Goal: Information Seeking & Learning: Learn about a topic

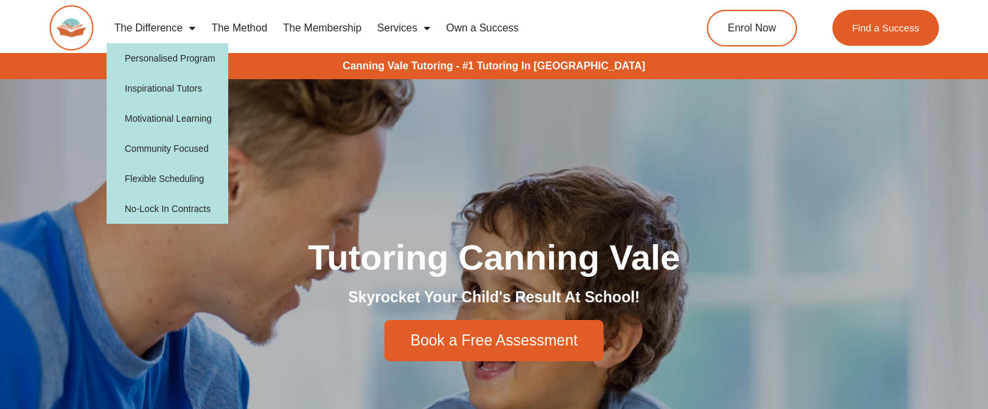
click at [188, 27] on span "Menu" at bounding box center [188, 28] width 13 height 24
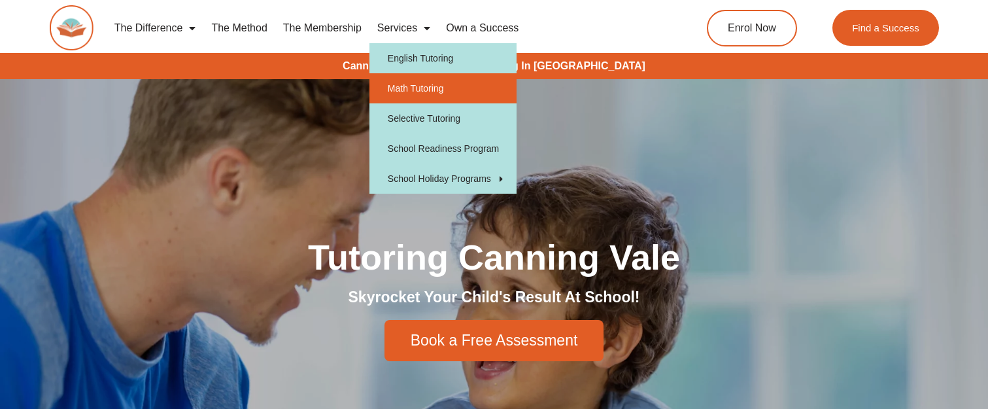
click at [426, 82] on link "Math Tutoring" at bounding box center [442, 88] width 147 height 30
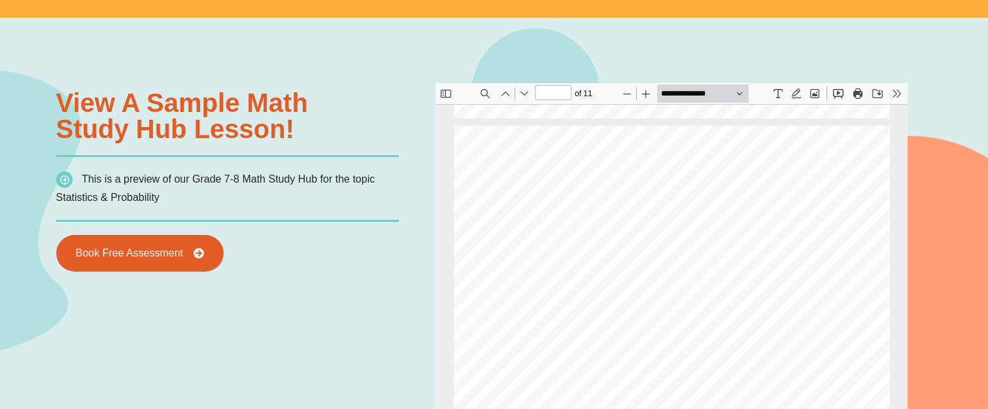
scroll to position [2295, 0]
type input "*"
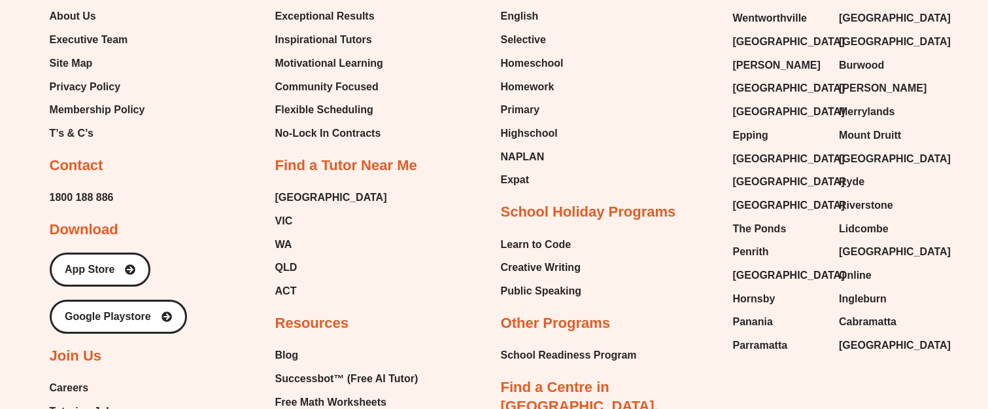
scroll to position [4555, 0]
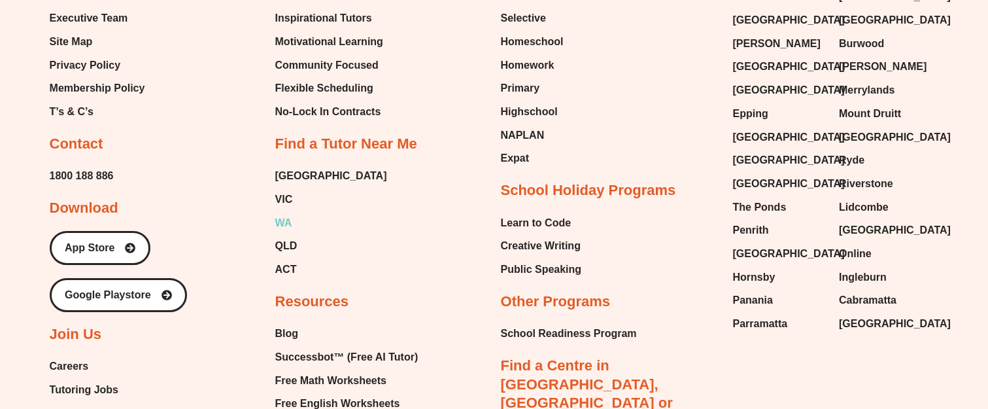
click at [286, 225] on span "WA" at bounding box center [283, 223] width 17 height 20
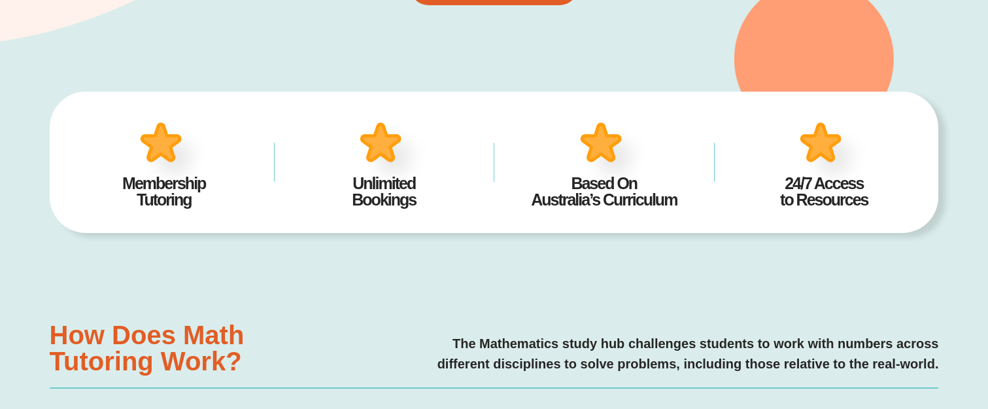
scroll to position [0, 0]
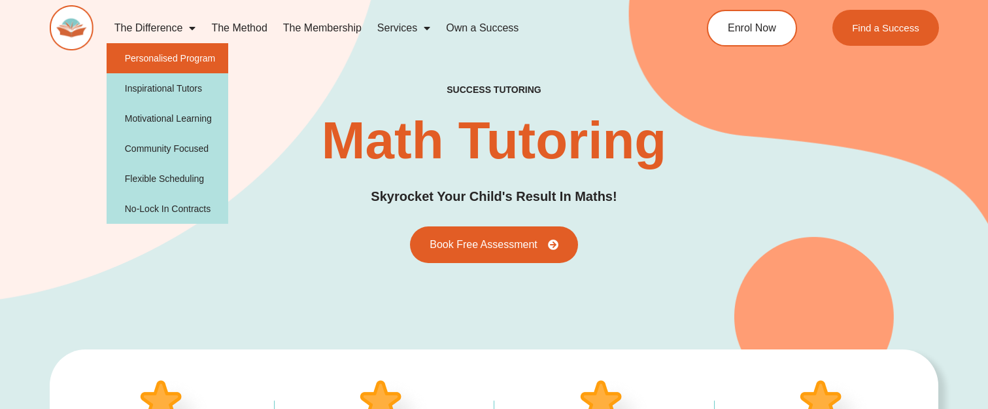
click at [160, 52] on link "Personalised Program" at bounding box center [168, 58] width 122 height 30
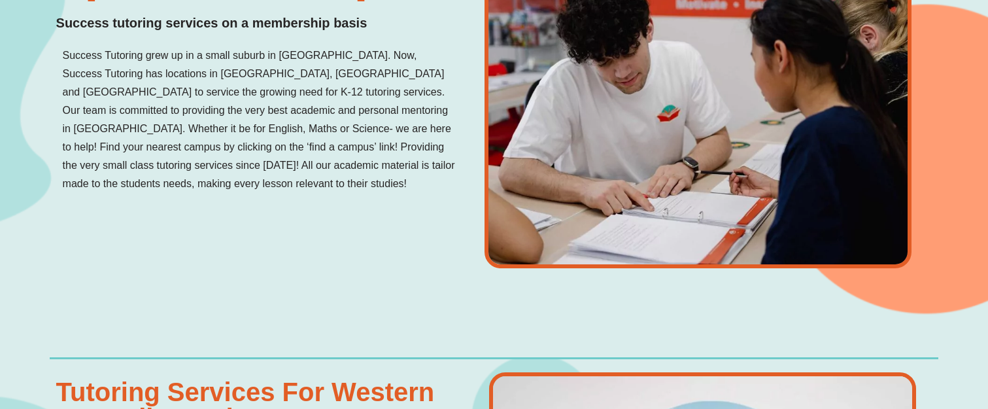
scroll to position [1307, 0]
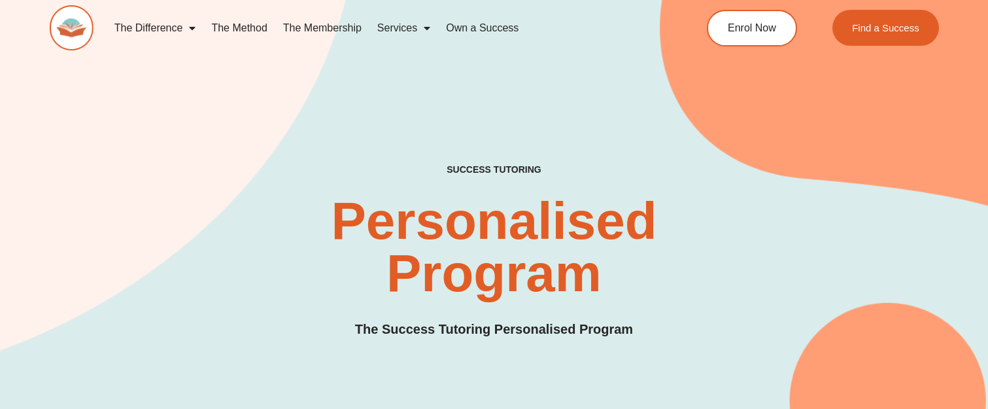
click at [323, 26] on link "The Membership" at bounding box center [322, 28] width 94 height 30
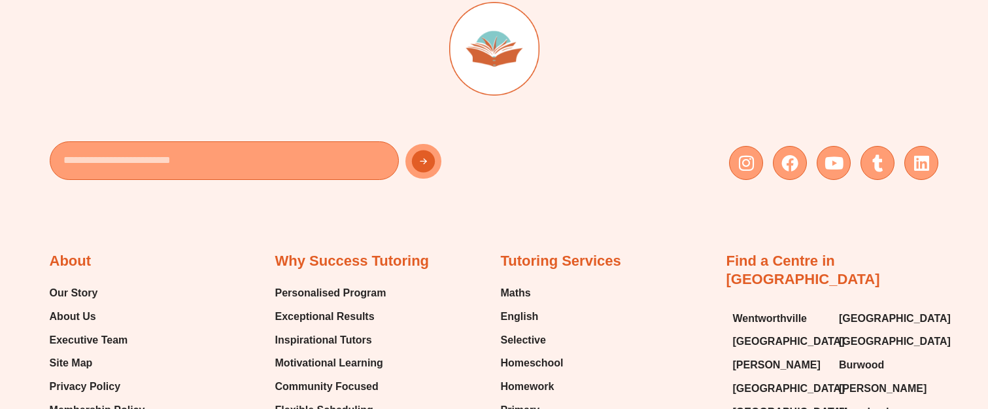
scroll to position [3269, 0]
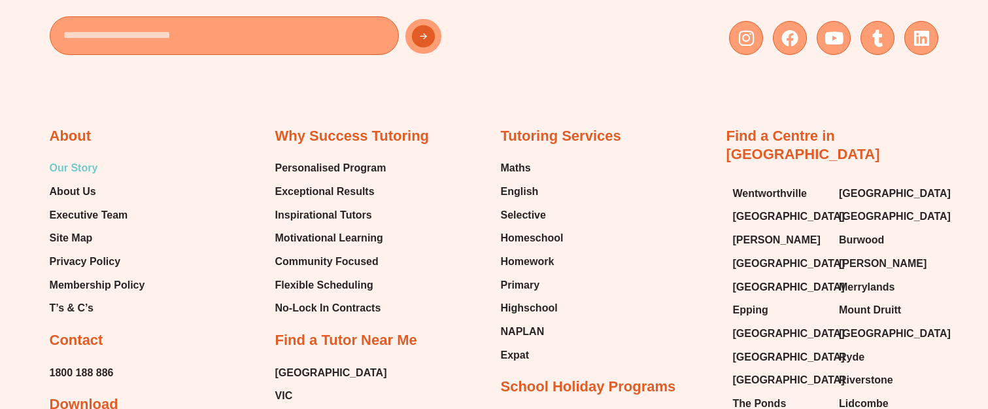
click at [75, 169] on span "Our Story" at bounding box center [74, 168] width 48 height 20
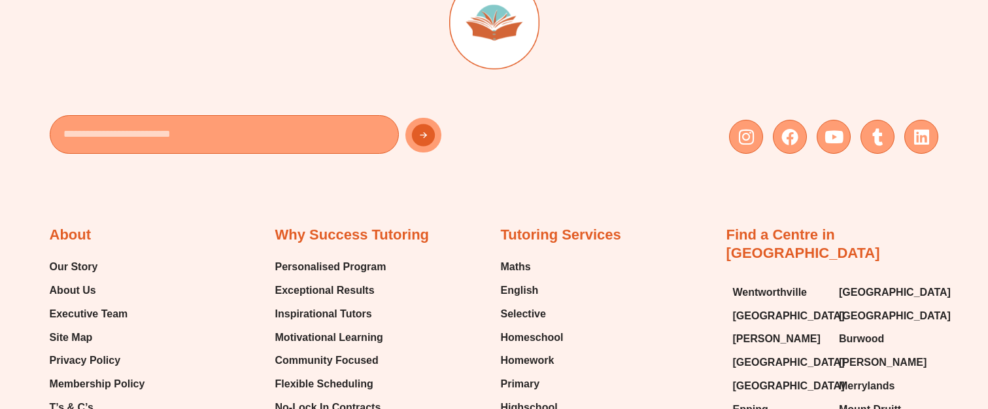
scroll to position [1698, 0]
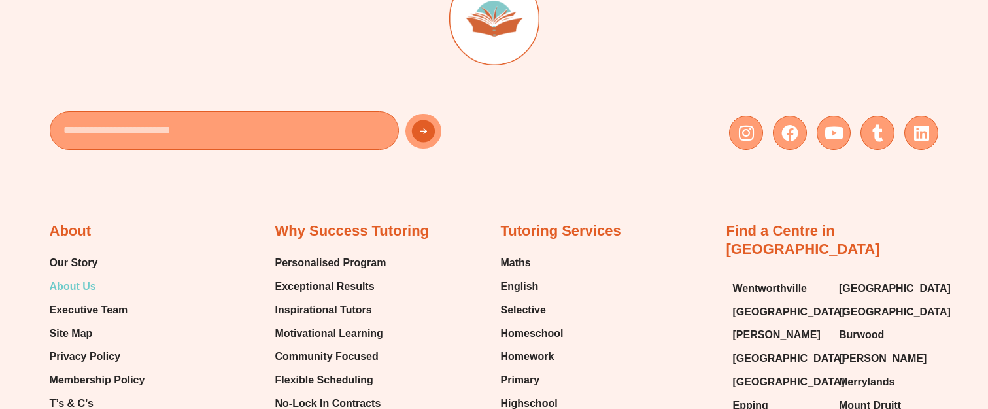
click at [69, 280] on span "About Us" at bounding box center [73, 287] width 46 height 20
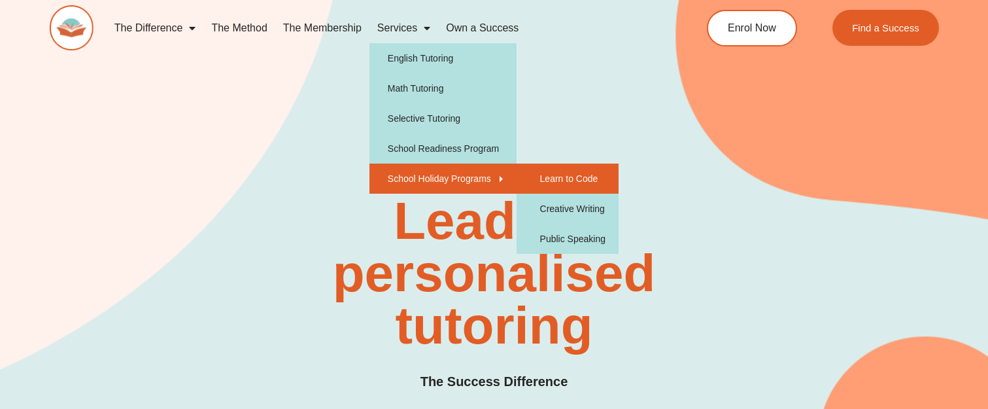
click at [560, 184] on link "Learn to Code" at bounding box center [567, 178] width 102 height 30
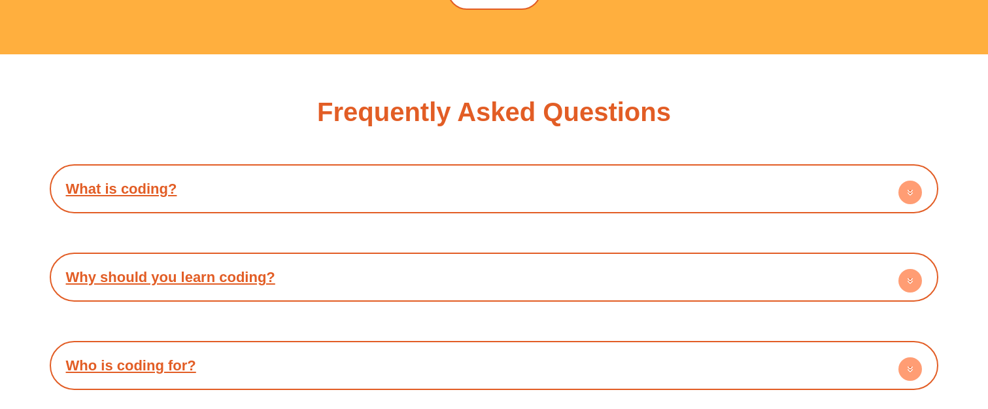
scroll to position [2615, 0]
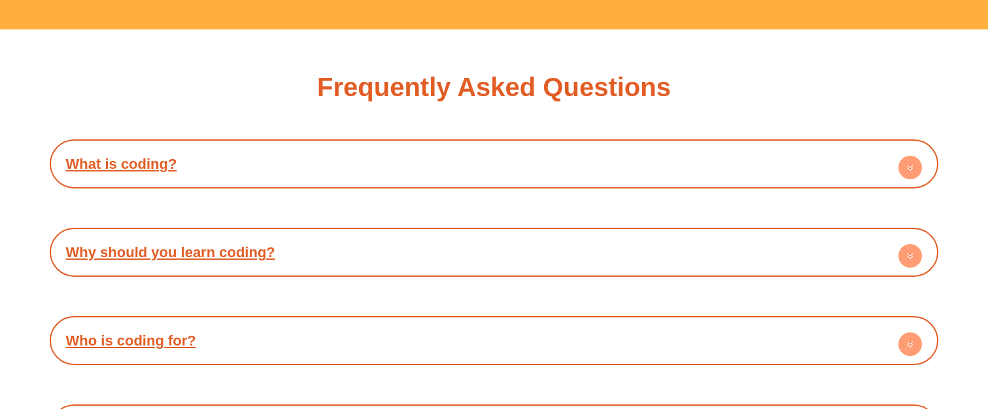
click at [915, 167] on circle at bounding box center [910, 168] width 24 height 24
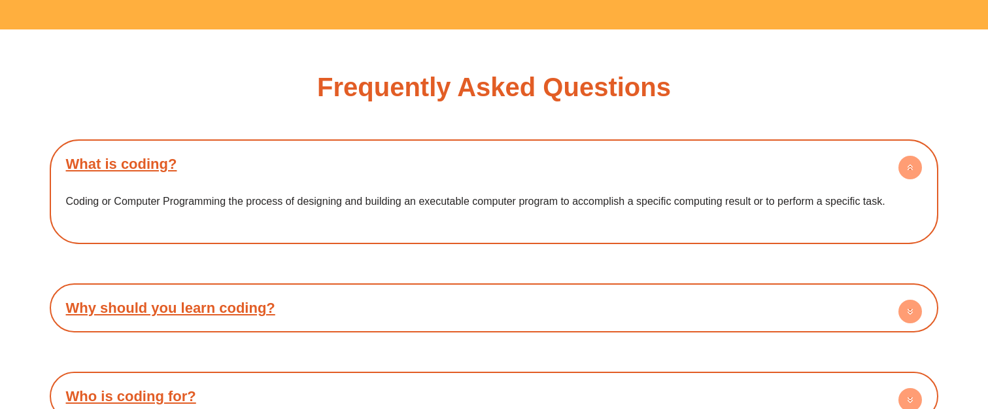
click at [915, 167] on circle at bounding box center [910, 168] width 24 height 24
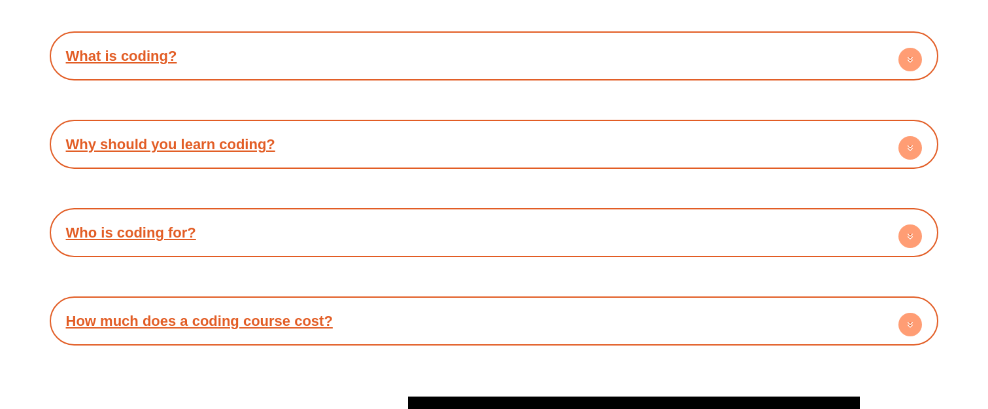
scroll to position [2746, 0]
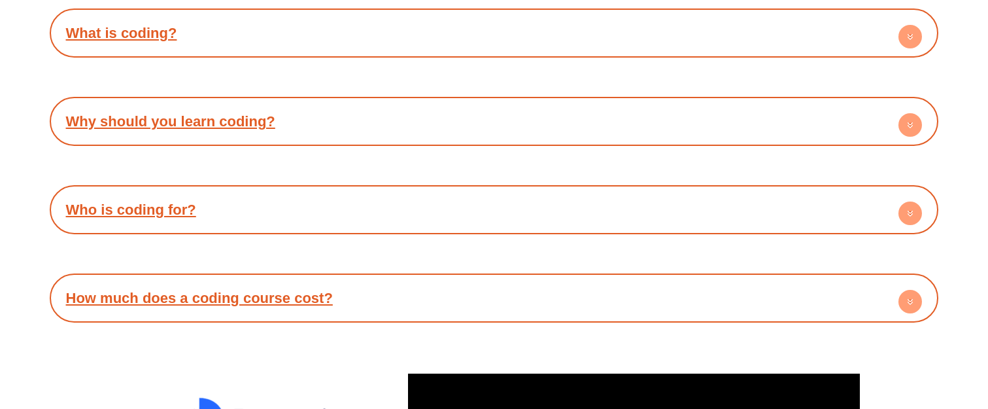
click at [908, 131] on circle at bounding box center [910, 125] width 24 height 24
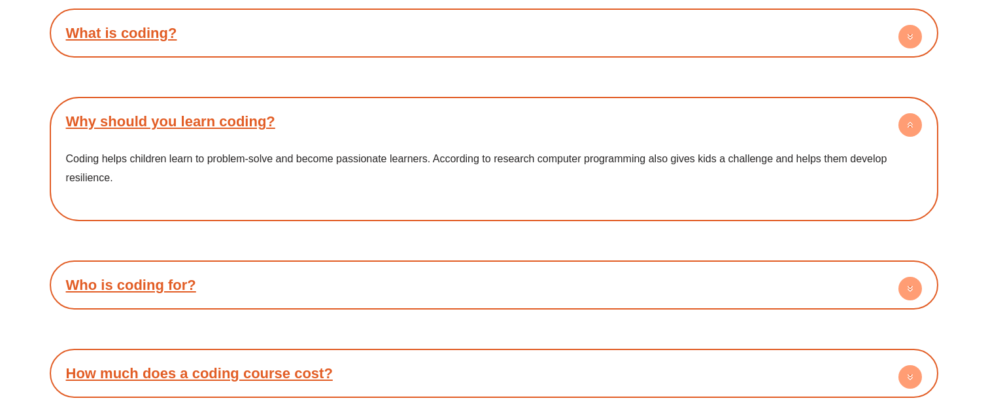
click at [908, 131] on circle at bounding box center [910, 125] width 24 height 24
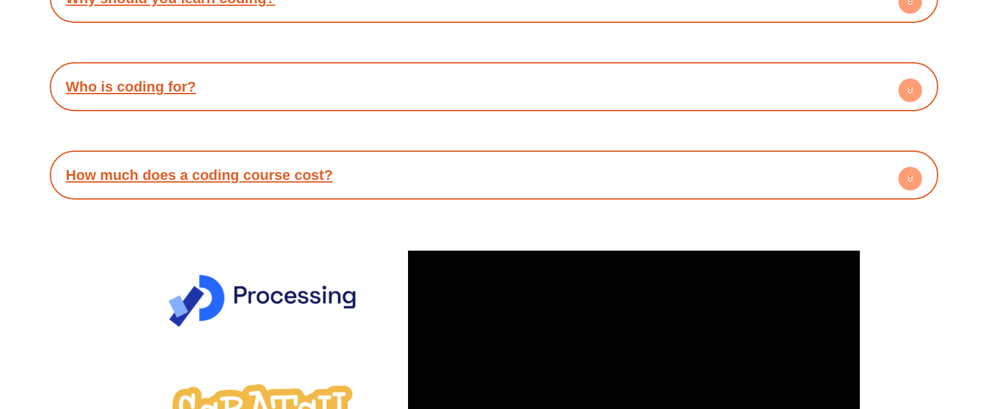
scroll to position [2942, 0]
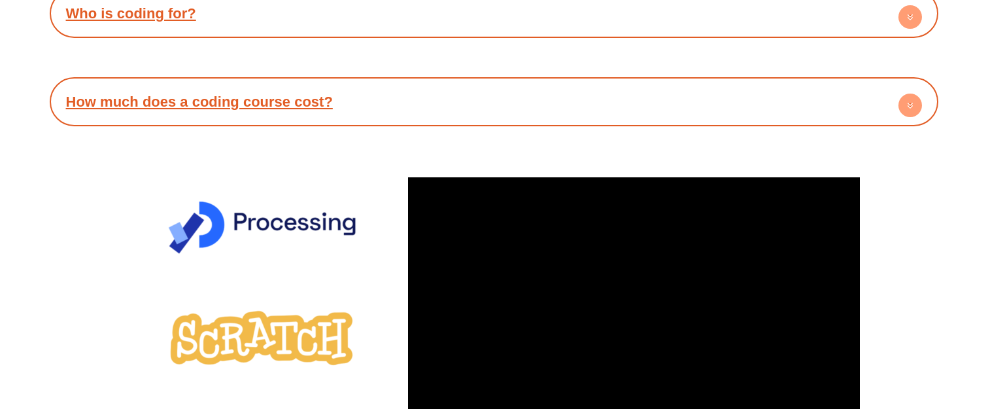
click at [916, 114] on circle at bounding box center [910, 105] width 24 height 24
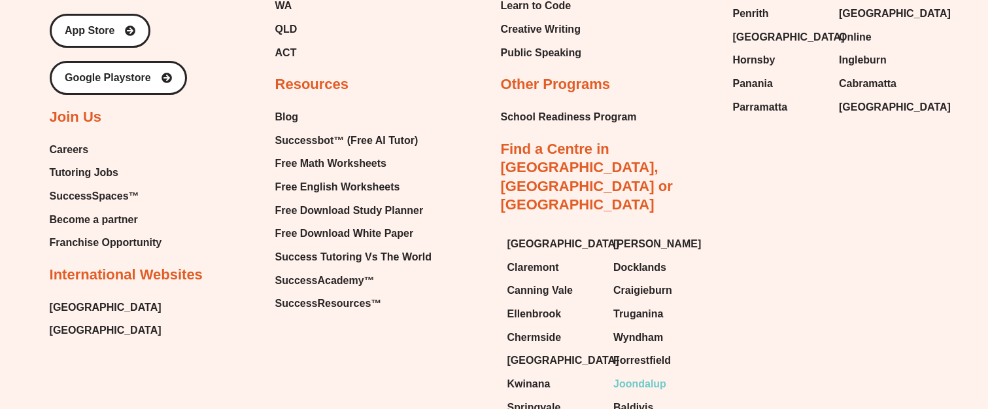
scroll to position [4143, 0]
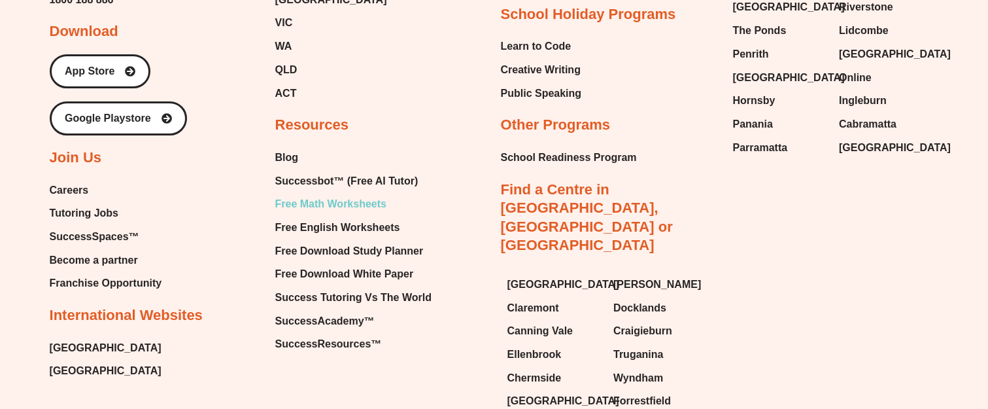
click at [346, 203] on span "Free Math Worksheets" at bounding box center [330, 204] width 111 height 20
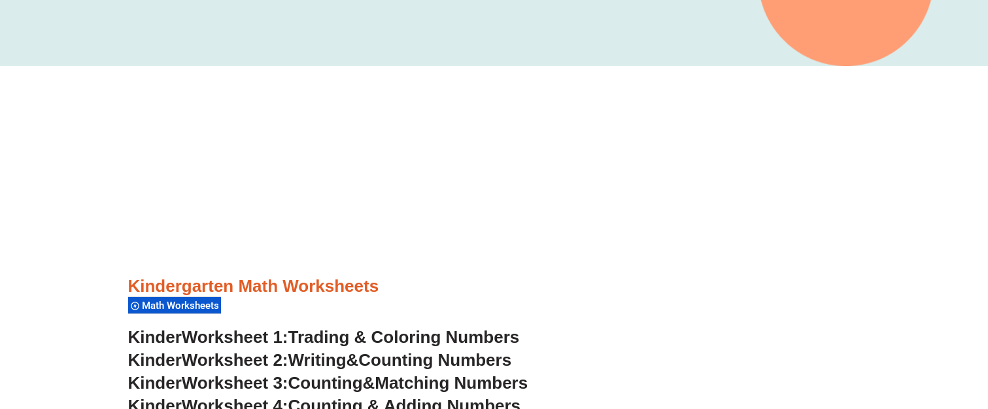
scroll to position [324, 0]
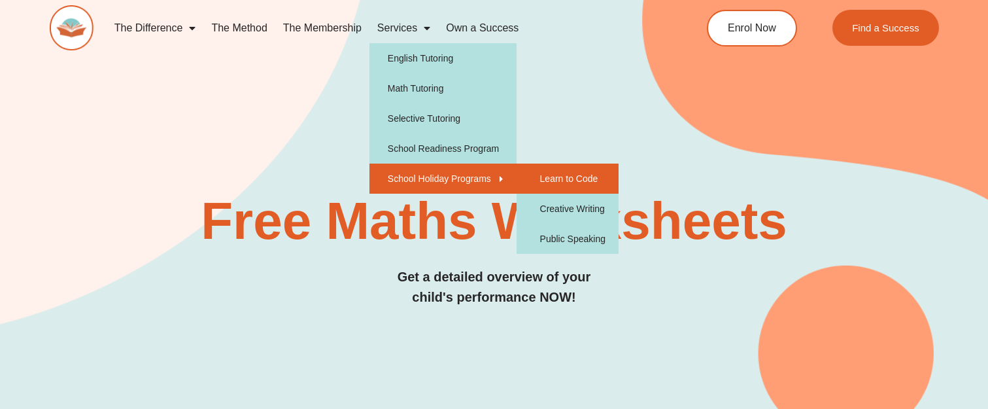
click at [574, 177] on link "Learn to Code" at bounding box center [567, 178] width 102 height 30
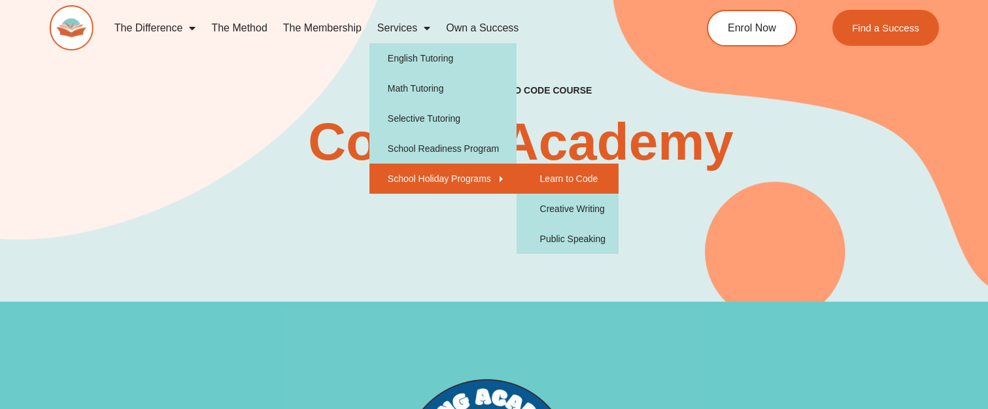
click at [583, 177] on link "Learn to Code" at bounding box center [567, 178] width 102 height 30
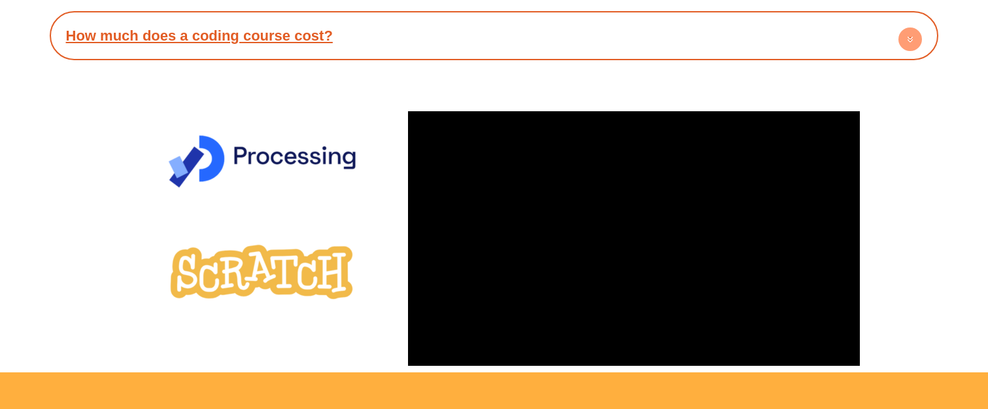
scroll to position [3007, 0]
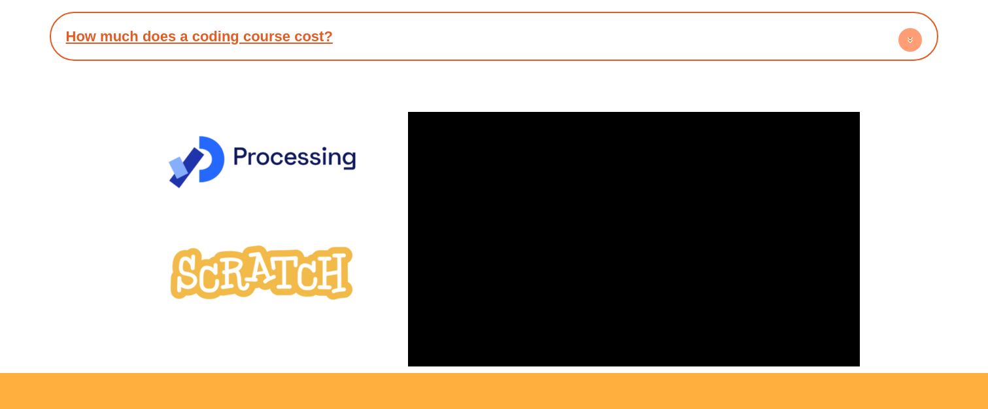
click at [905, 38] on circle at bounding box center [910, 40] width 24 height 24
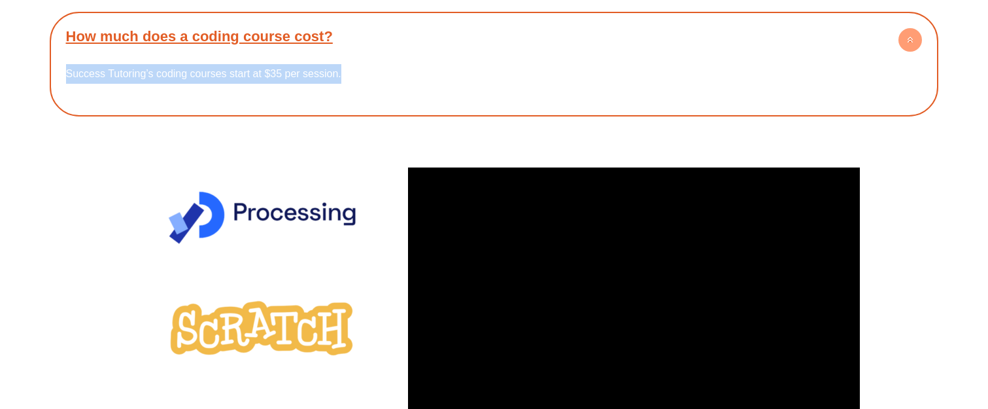
drag, startPoint x: 346, startPoint y: 69, endPoint x: 65, endPoint y: 56, distance: 282.1
click at [65, 56] on div "Success Tutoring’s coding courses start at $35 per session." at bounding box center [494, 82] width 876 height 56
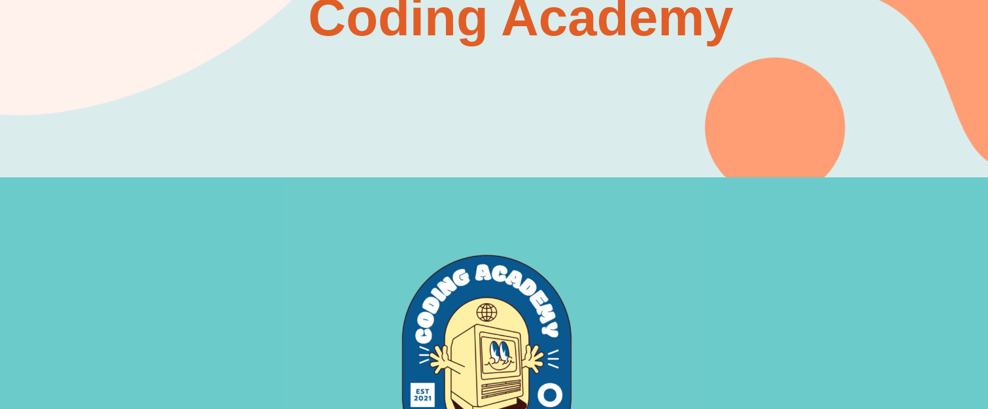
scroll to position [0, 0]
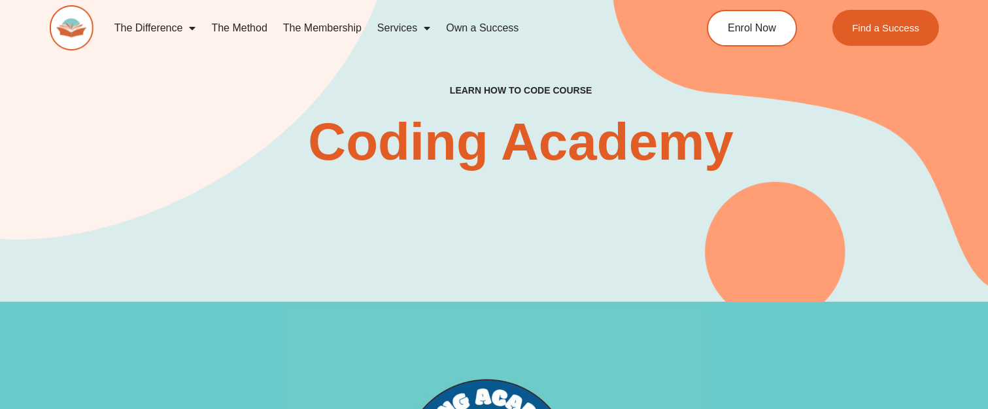
click at [80, 29] on img at bounding box center [72, 27] width 44 height 45
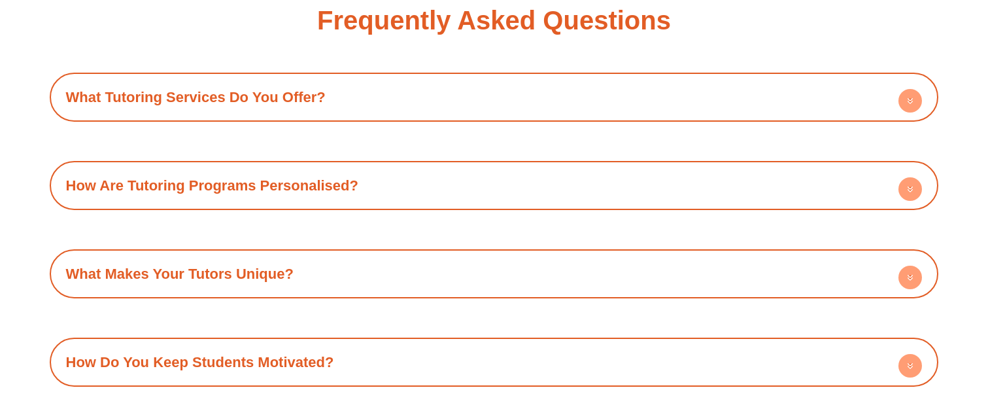
scroll to position [4426, 0]
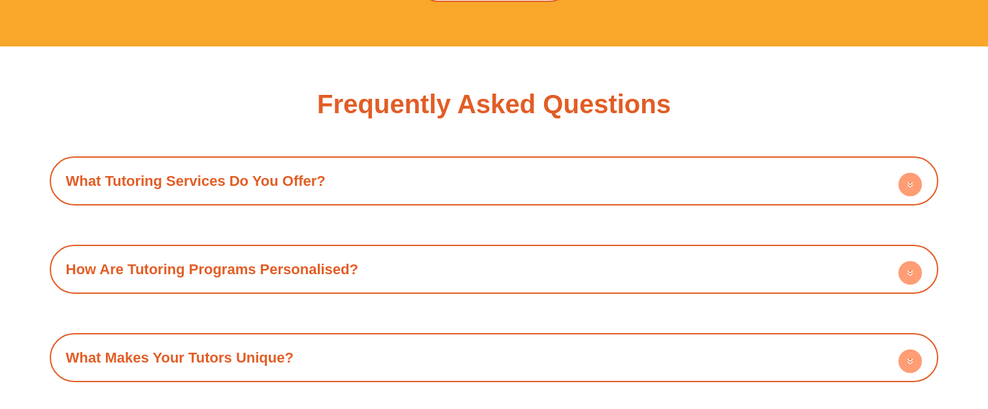
click at [912, 173] on circle at bounding box center [910, 185] width 24 height 24
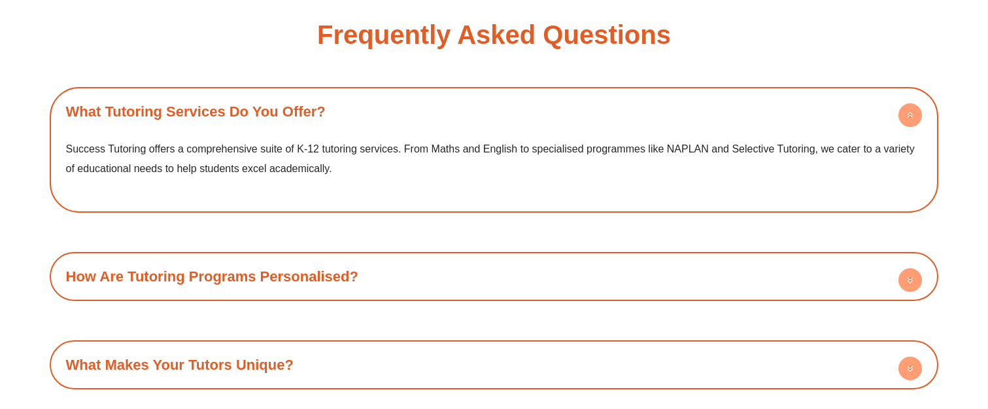
scroll to position [4557, 0]
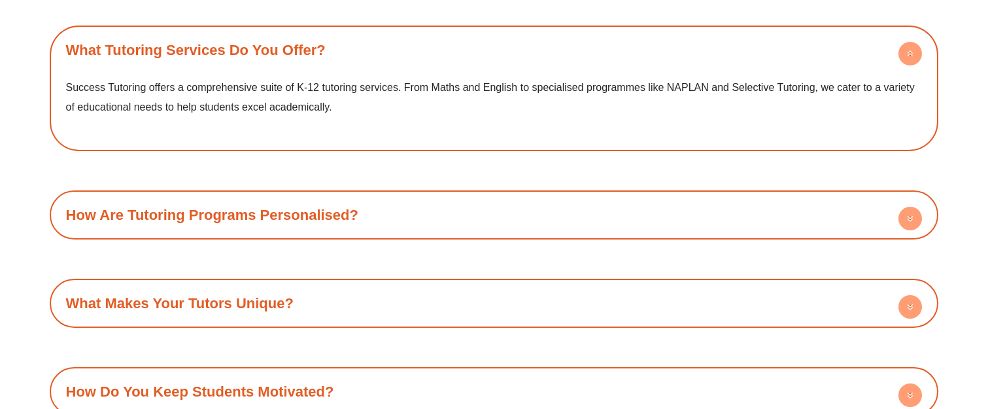
click at [914, 207] on circle at bounding box center [910, 219] width 24 height 24
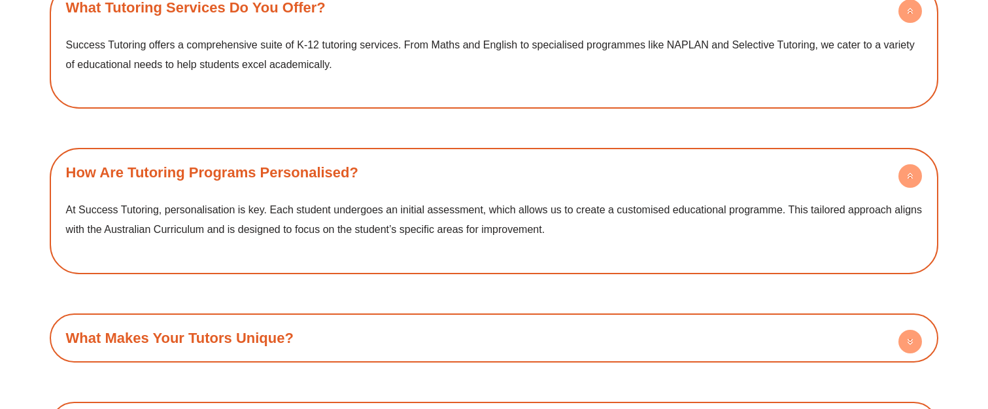
scroll to position [4688, 0]
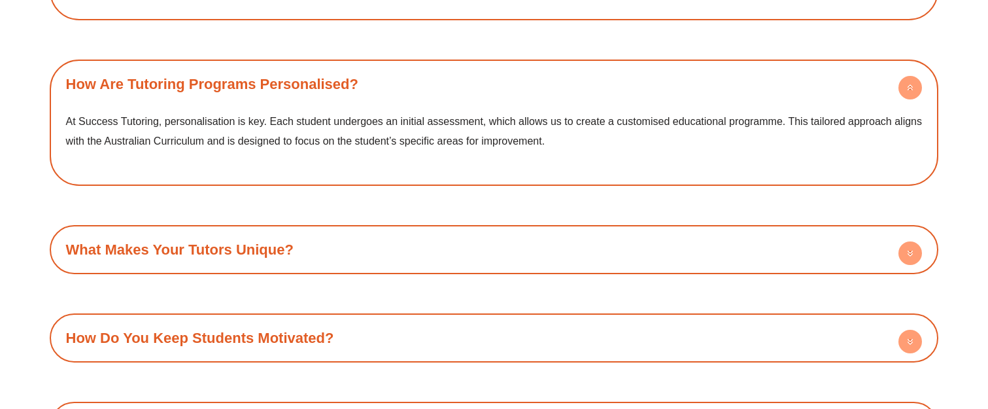
click at [914, 241] on circle at bounding box center [910, 253] width 24 height 24
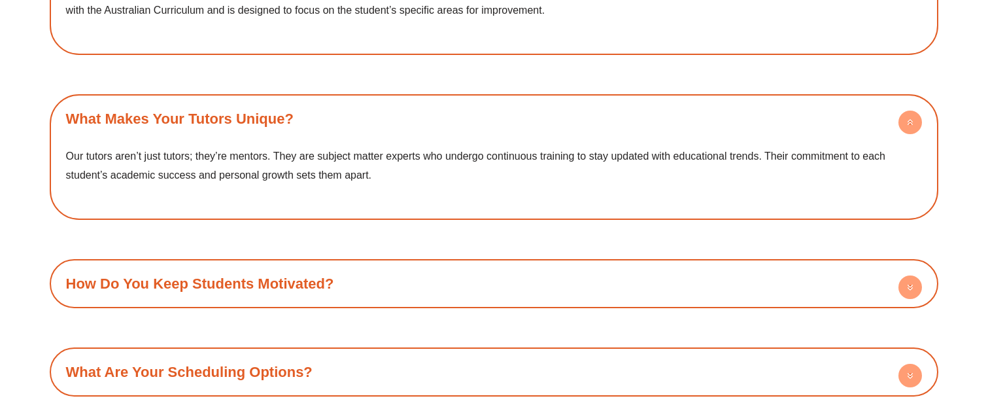
scroll to position [4884, 0]
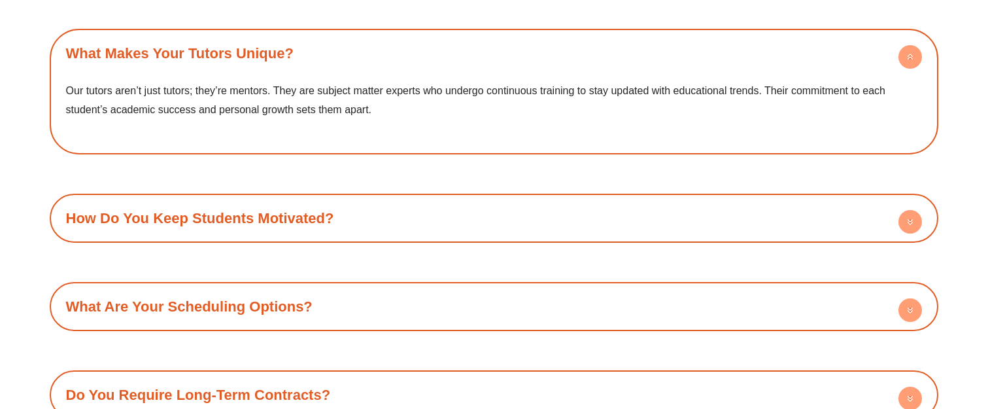
click at [916, 210] on circle at bounding box center [910, 222] width 24 height 24
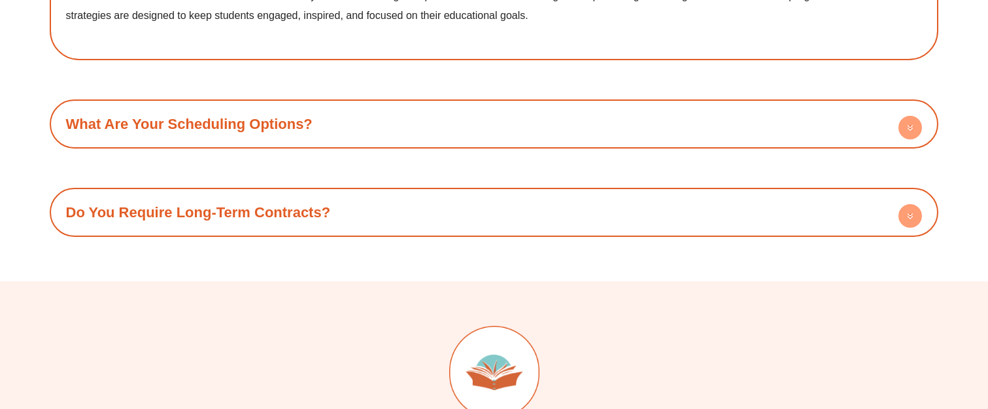
scroll to position [5145, 0]
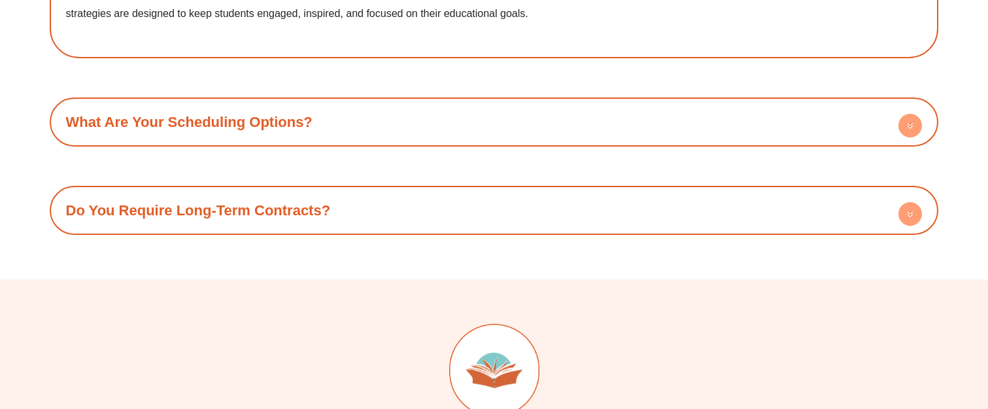
click at [900, 114] on circle at bounding box center [910, 126] width 24 height 24
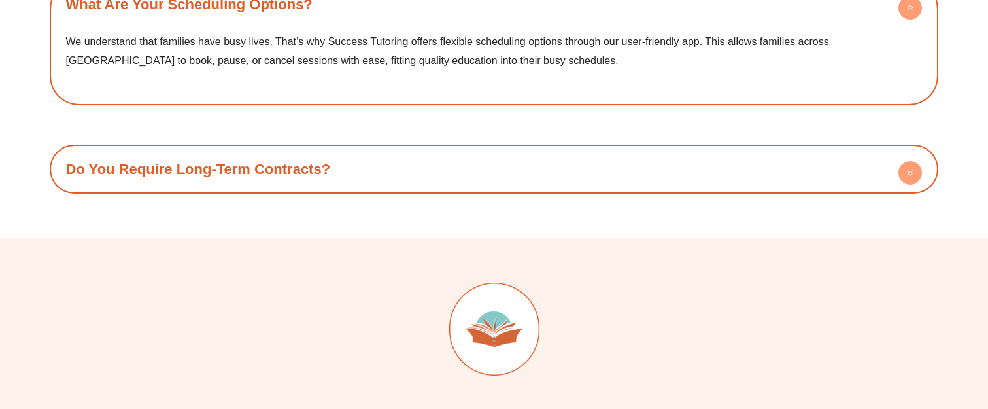
scroll to position [5276, 0]
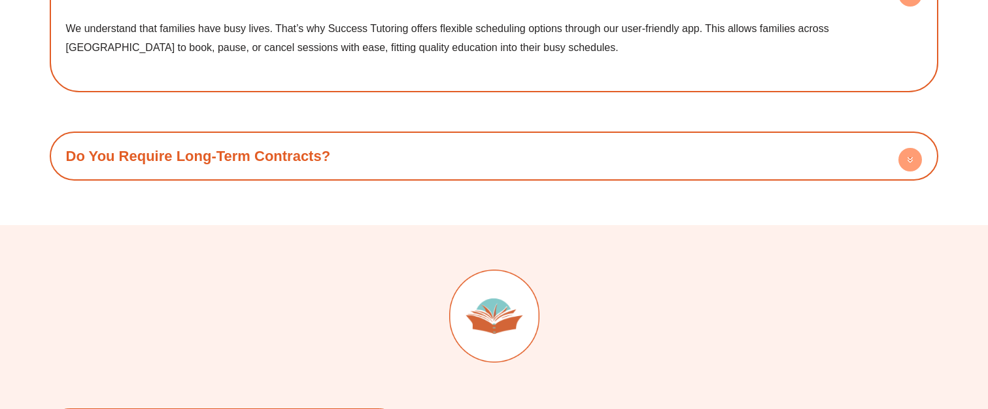
click at [905, 148] on circle at bounding box center [910, 160] width 24 height 24
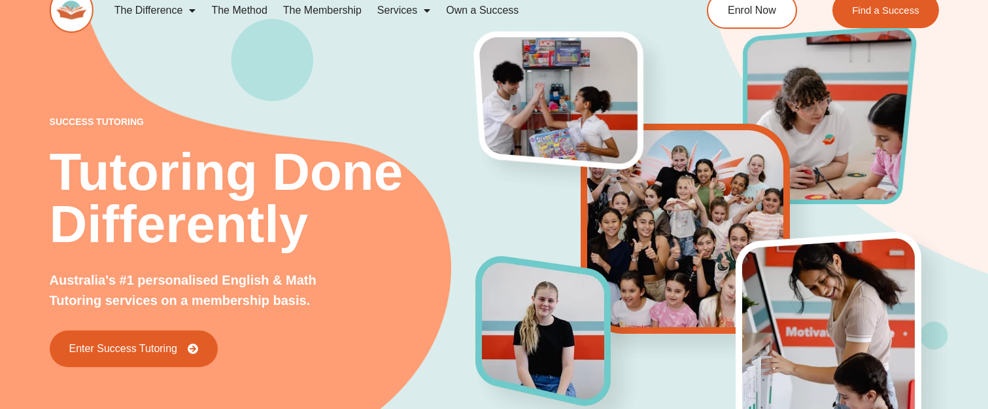
scroll to position [0, 0]
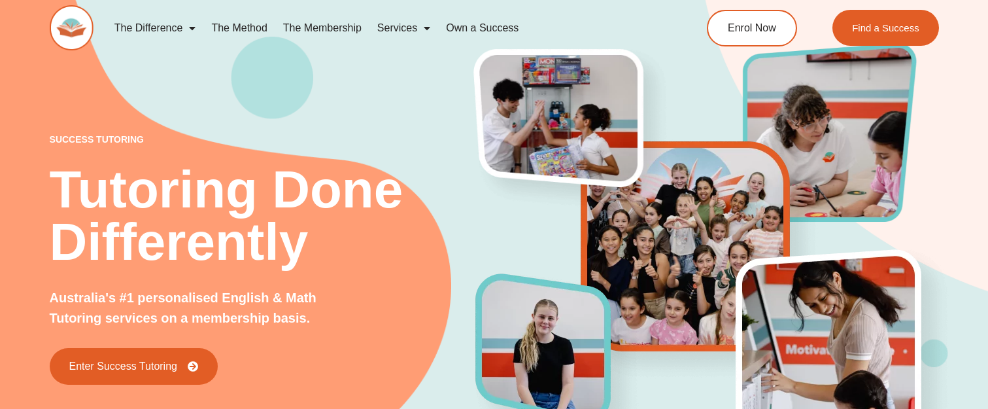
click at [323, 24] on link "The Membership" at bounding box center [322, 28] width 94 height 30
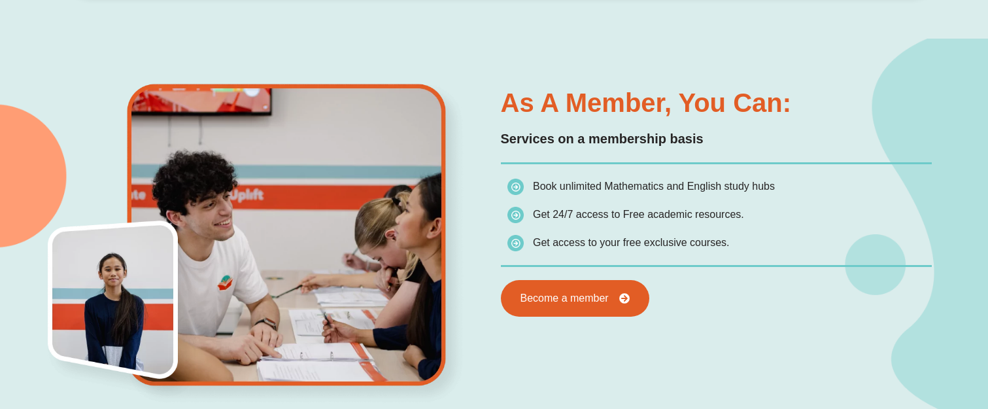
scroll to position [717, 0]
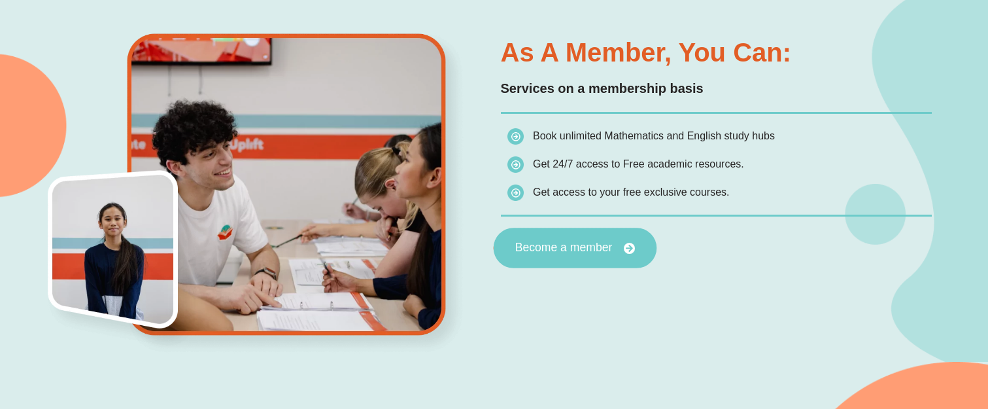
click at [618, 257] on link "Become a member" at bounding box center [574, 248] width 163 height 41
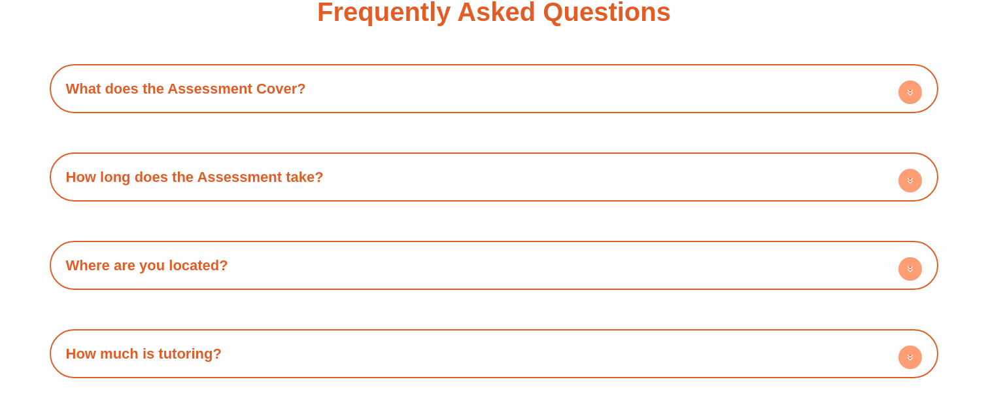
scroll to position [3855, 0]
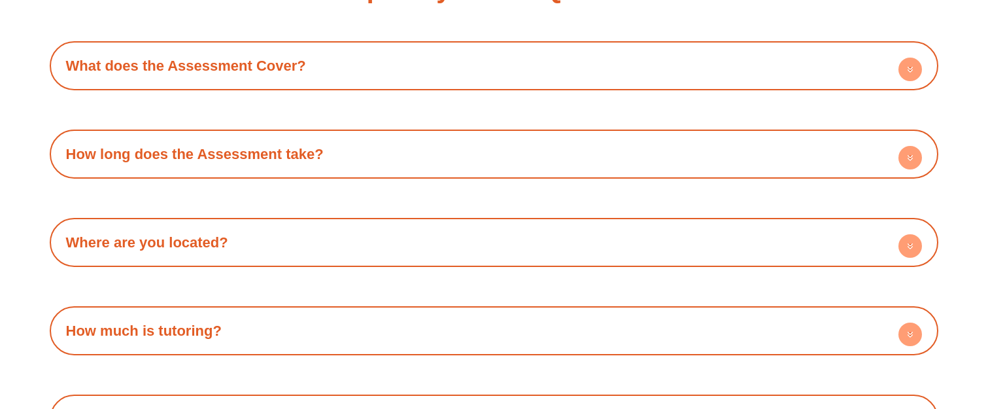
click at [706, 244] on h4 "Where are you located?" at bounding box center [494, 242] width 876 height 36
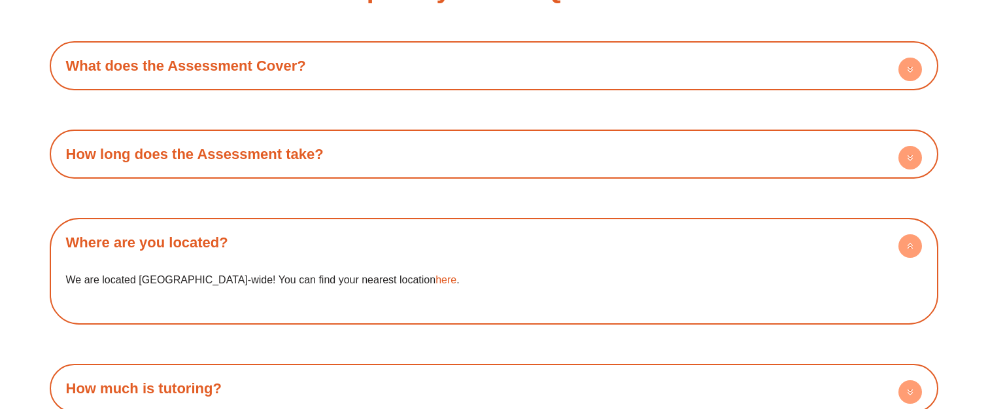
click at [617, 269] on div "We are located Australia-wide! You can find your nearest location here ." at bounding box center [494, 289] width 876 height 58
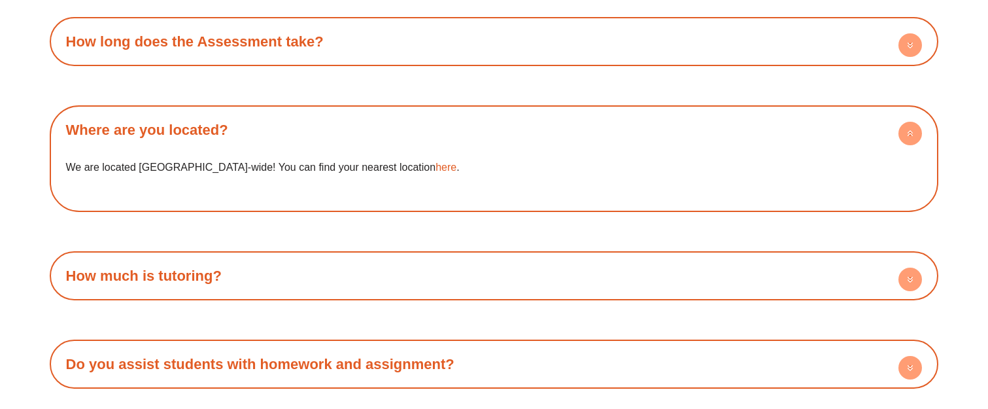
scroll to position [3985, 0]
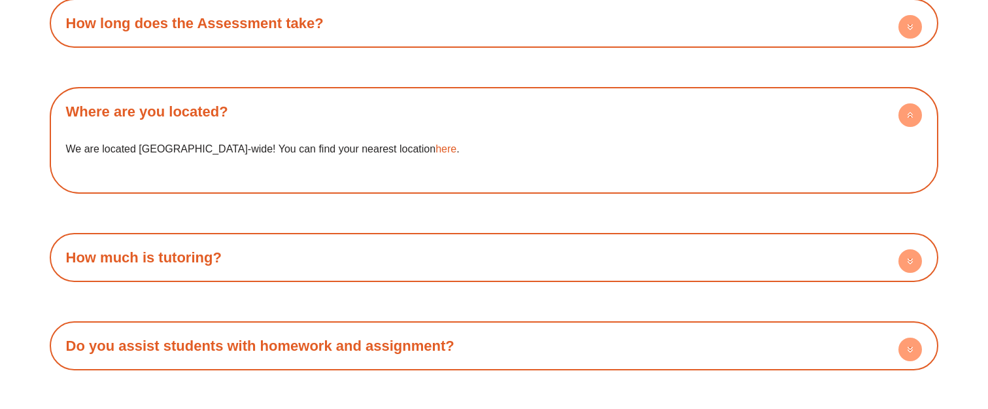
click at [547, 258] on div "How much is tutoring?" at bounding box center [494, 257] width 876 height 36
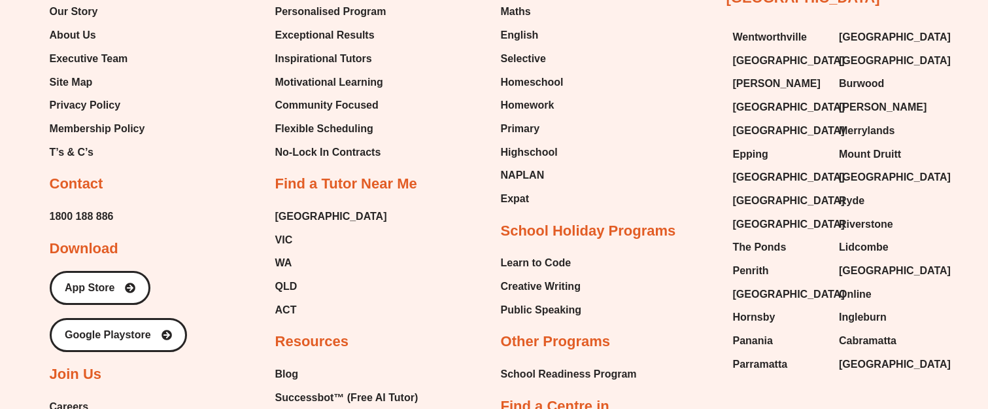
scroll to position [4901, 0]
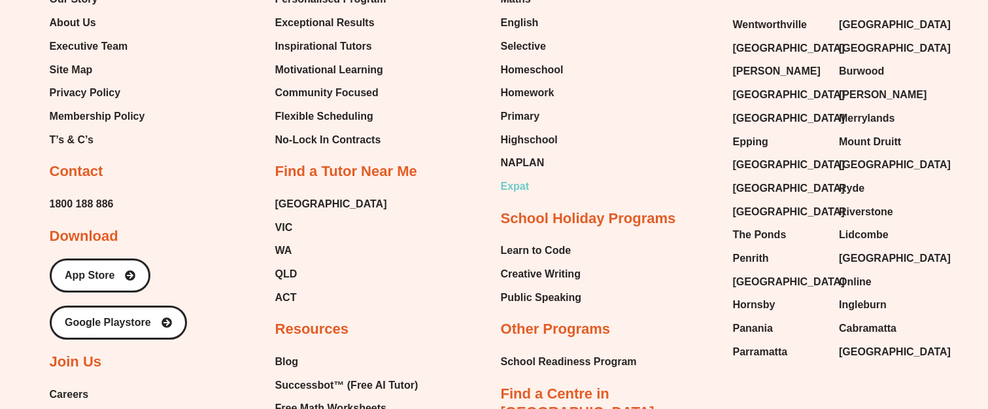
click at [515, 186] on span "Expat" at bounding box center [515, 187] width 29 height 20
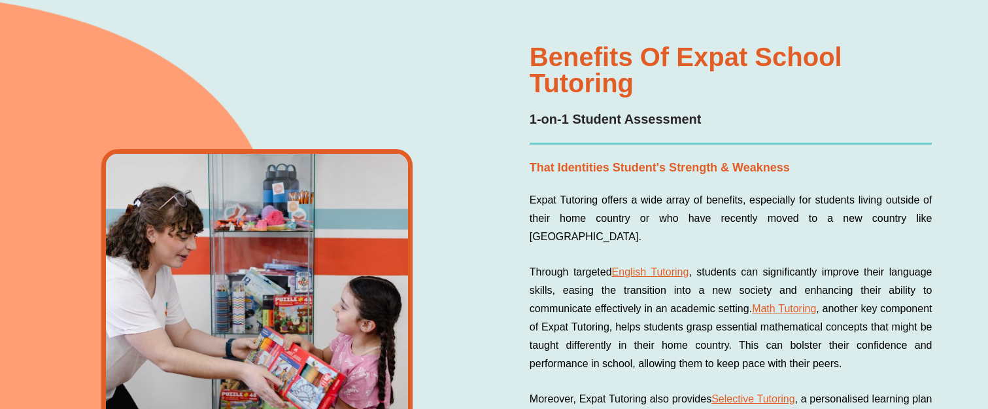
scroll to position [915, 0]
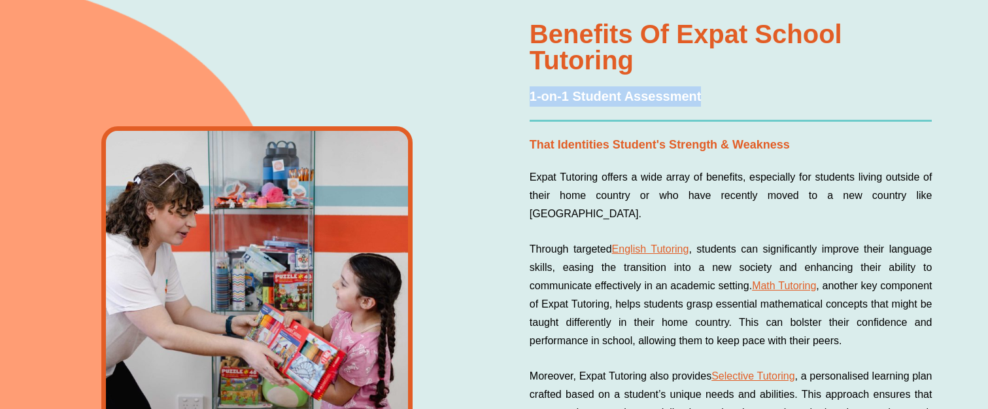
drag, startPoint x: 557, startPoint y: 89, endPoint x: 701, endPoint y: 91, distance: 143.8
click at [701, 91] on h2 "1-on-1 Student Assessment" at bounding box center [731, 96] width 403 height 20
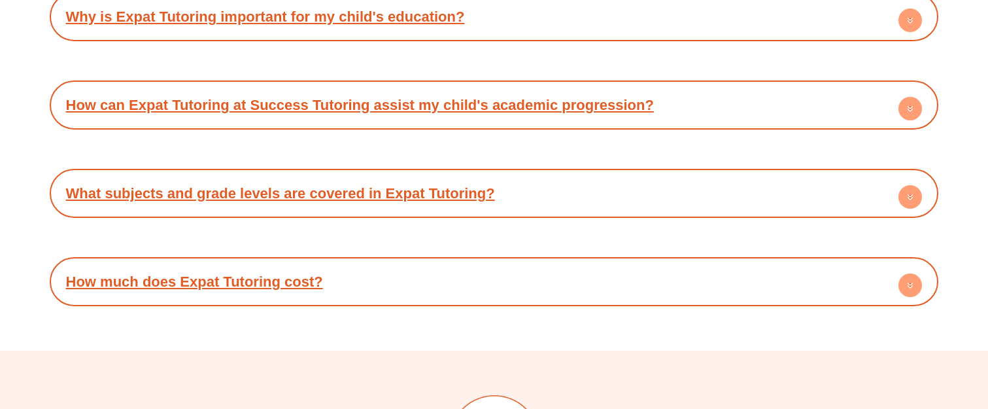
scroll to position [6015, 0]
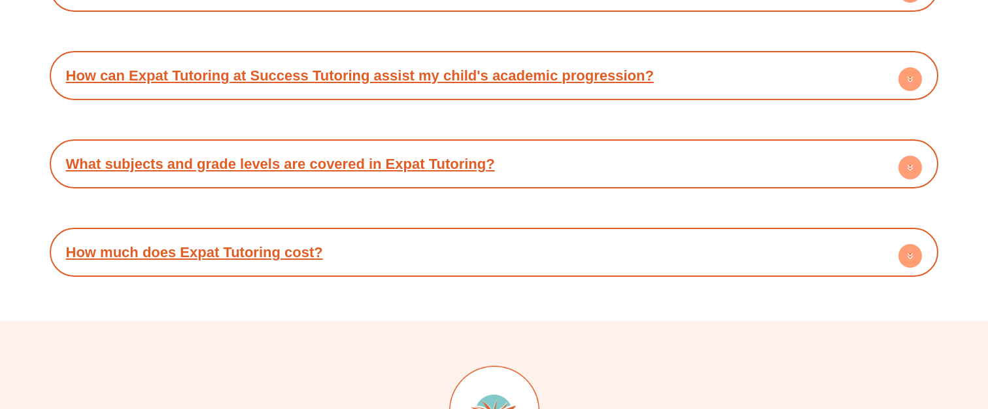
click at [902, 244] on circle at bounding box center [910, 256] width 24 height 24
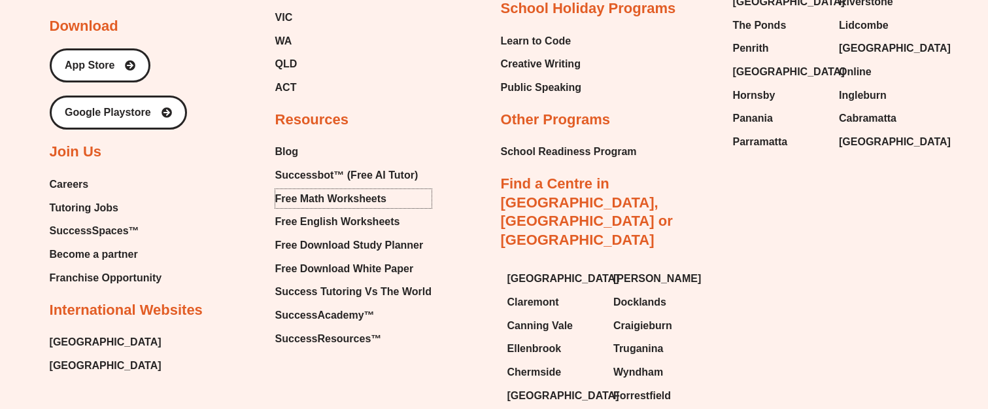
scroll to position [6933, 0]
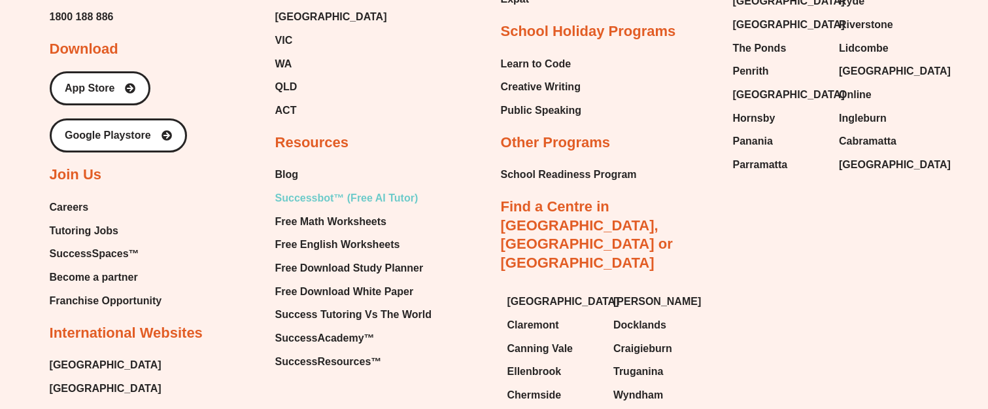
click at [390, 188] on span "Successbot™ (Free AI Tutor)" at bounding box center [346, 198] width 143 height 20
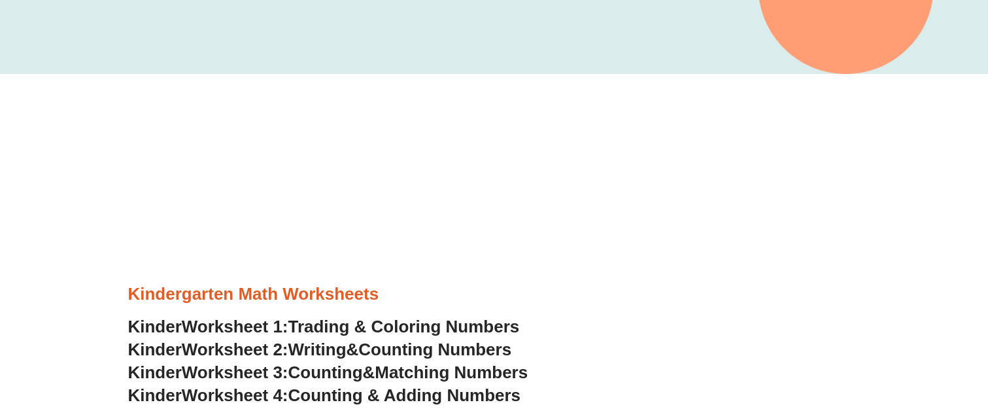
scroll to position [327, 0]
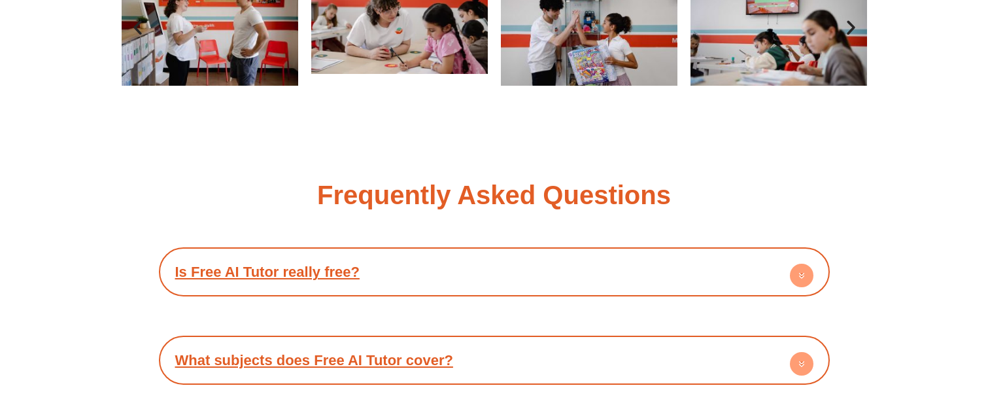
scroll to position [2219, 0]
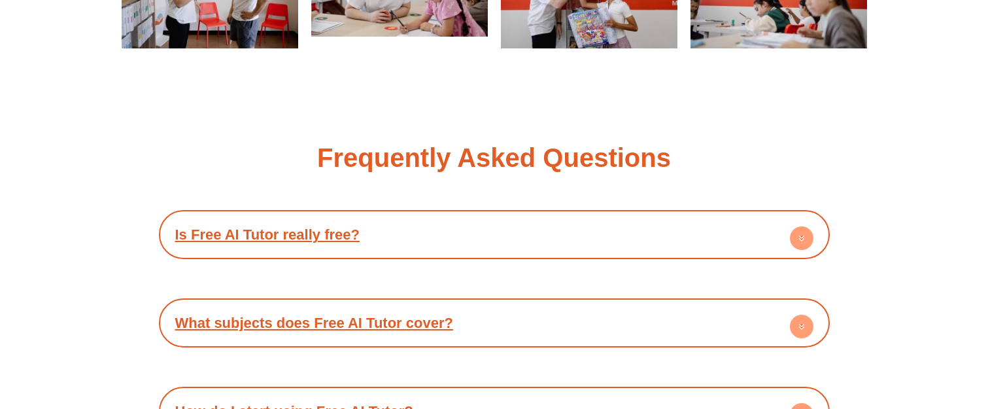
click at [807, 244] on circle at bounding box center [802, 238] width 24 height 24
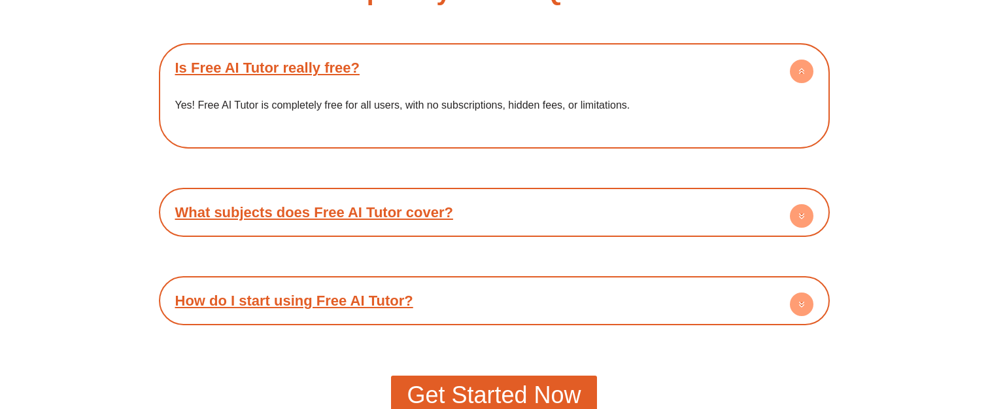
scroll to position [2415, 0]
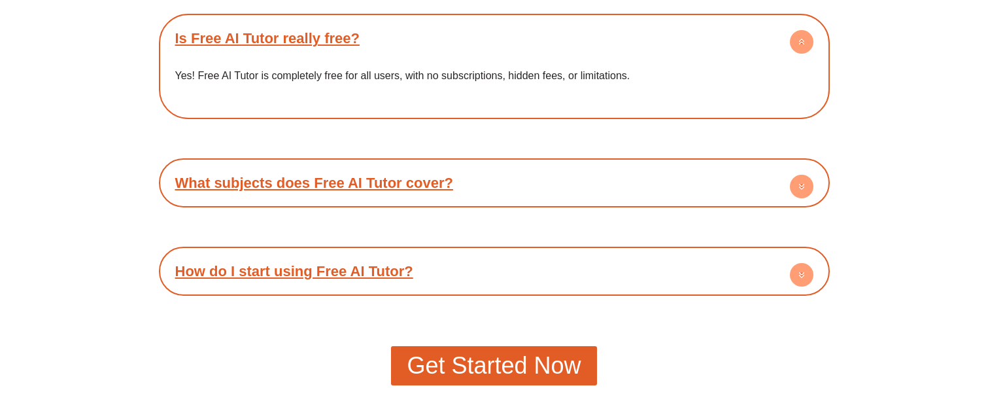
click at [804, 191] on circle at bounding box center [802, 187] width 24 height 24
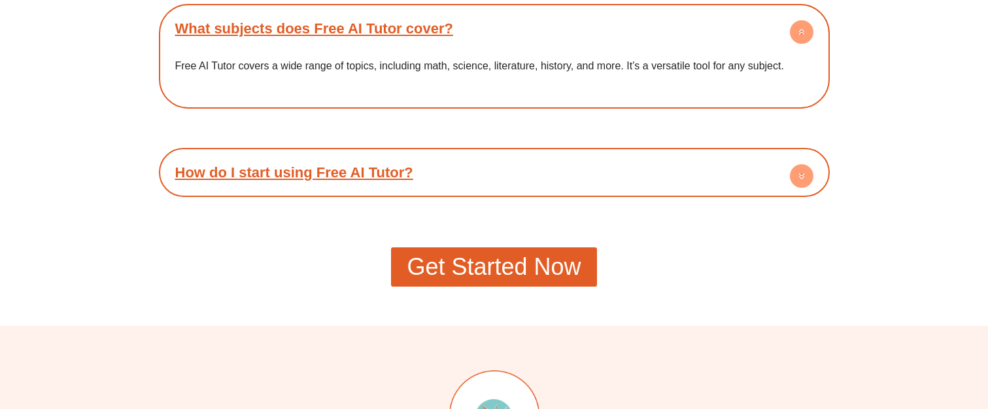
scroll to position [2611, 0]
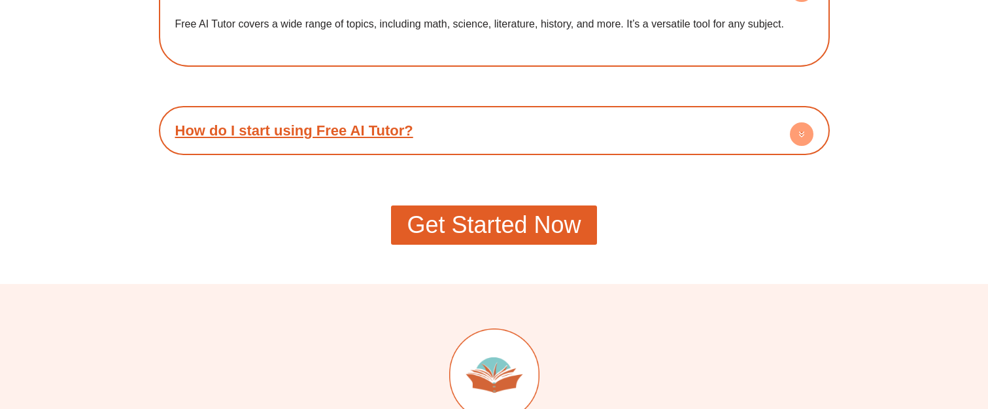
click at [800, 135] on icon at bounding box center [801, 136] width 5 height 2
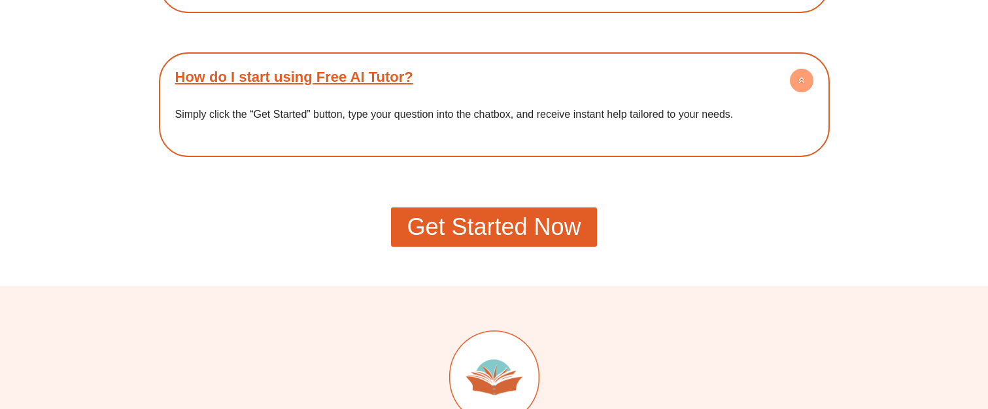
scroll to position [2807, 0]
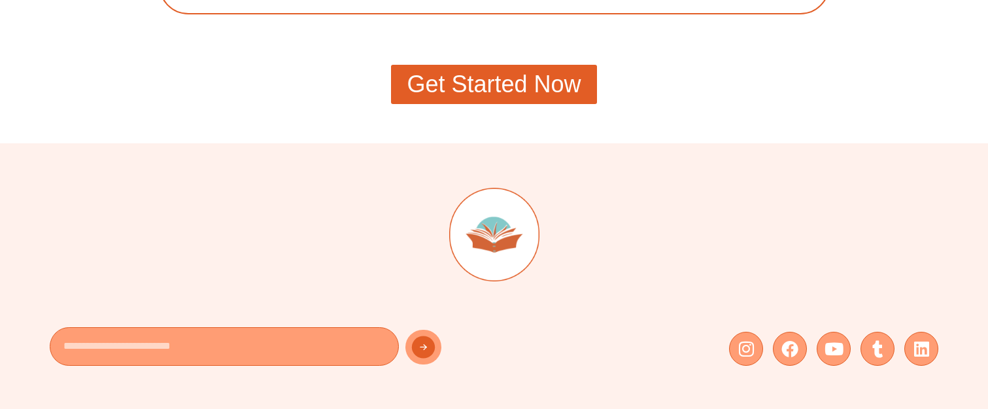
click at [539, 86] on span "Get Started Now" at bounding box center [494, 85] width 174 height 24
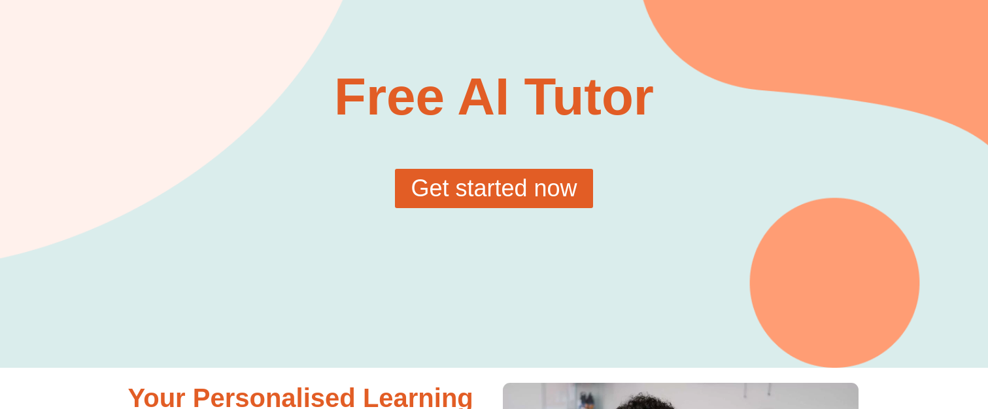
scroll to position [0, 0]
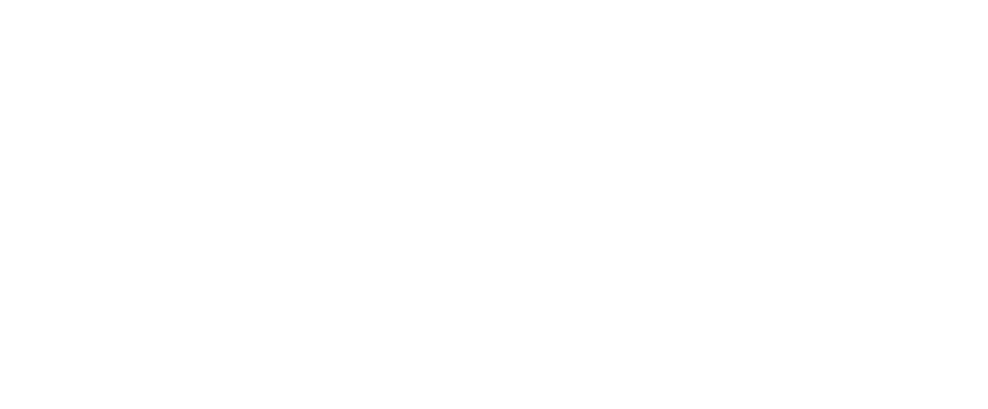
scroll to position [196, 0]
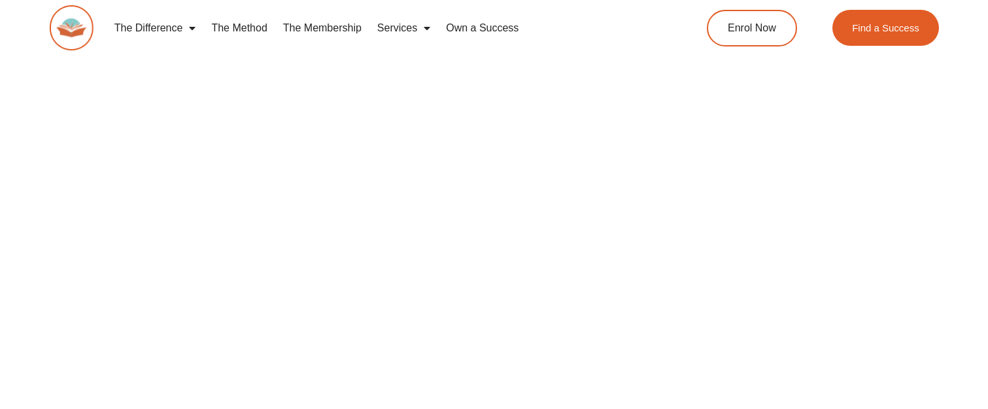
click at [78, 22] on img at bounding box center [72, 27] width 44 height 45
